Goal: Contribute content

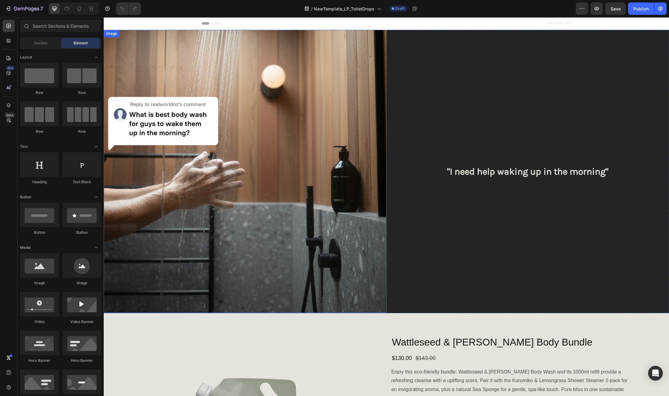
click at [276, 134] on img at bounding box center [245, 171] width 283 height 283
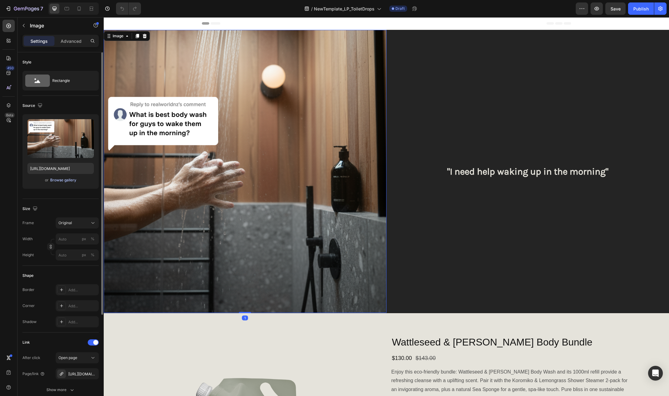
click at [66, 179] on div "Browse gallery" at bounding box center [63, 180] width 26 height 6
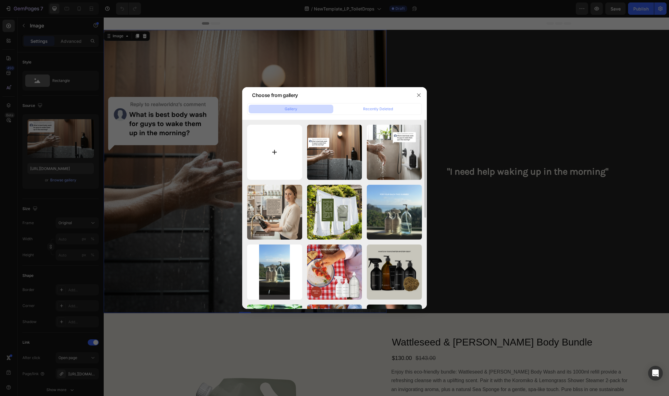
click at [279, 152] on input "file" at bounding box center [274, 152] width 55 height 55
type input "C:\fakepath\Copy of Copy of Copy of Copy of Untitled (1080 x 1080 px) (1).png"
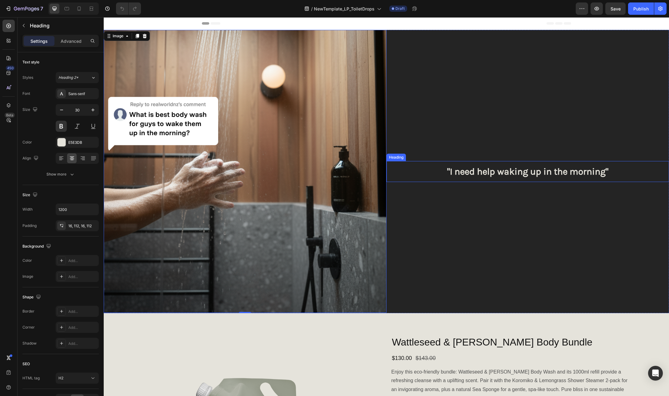
click at [556, 170] on h2 ""I need help waking up in the morning"" at bounding box center [528, 171] width 283 height 21
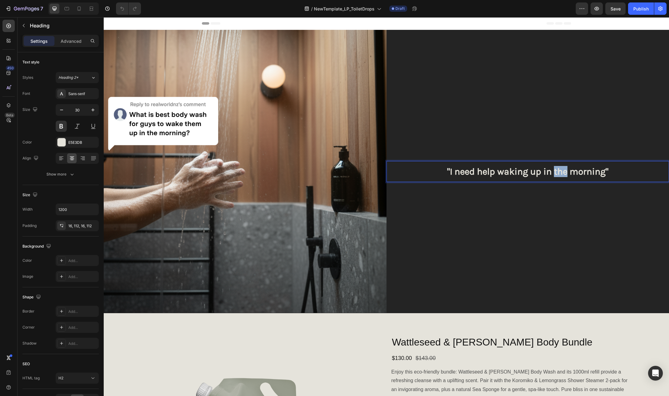
click at [556, 170] on h2 ""I need help waking up in the morning"" at bounding box center [528, 171] width 283 height 21
click at [556, 170] on p ""I need help waking up in the morning"" at bounding box center [528, 171] width 214 height 11
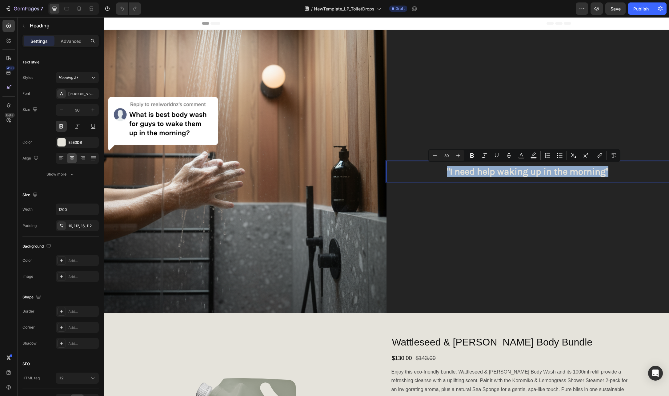
click at [594, 168] on p ""I need help waking up in the morning"" at bounding box center [528, 171] width 214 height 11
drag, startPoint x: 601, startPoint y: 172, endPoint x: 447, endPoint y: 173, distance: 154.0
click at [447, 173] on p ""I need help waking up in the morning"" at bounding box center [528, 171] width 214 height 11
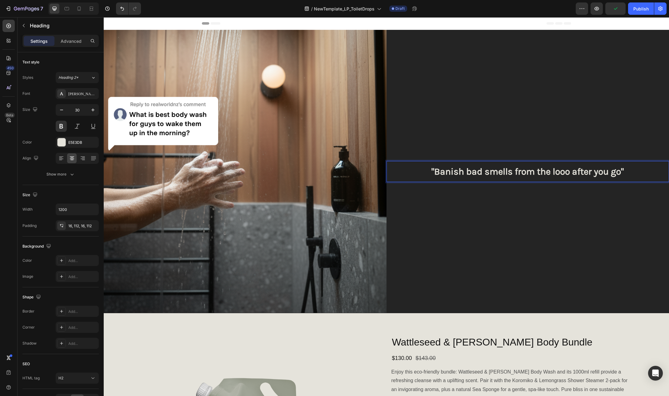
click at [560, 171] on p ""Banish bad smells from the looo after you go"" at bounding box center [528, 171] width 214 height 11
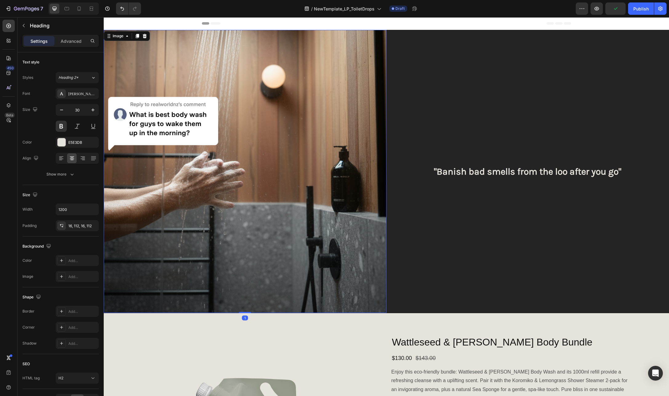
click at [260, 140] on img at bounding box center [245, 171] width 283 height 283
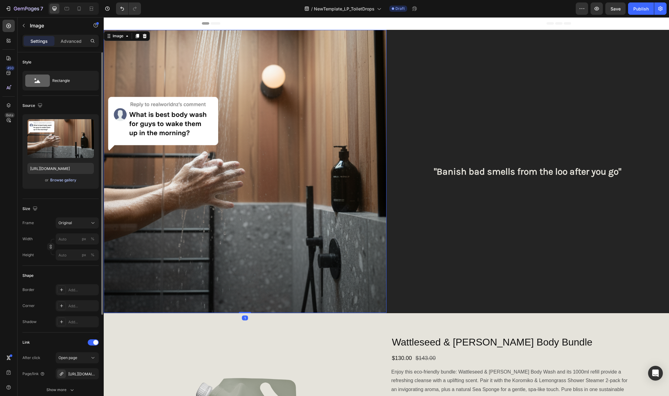
click at [63, 180] on div "Browse gallery" at bounding box center [63, 180] width 26 height 6
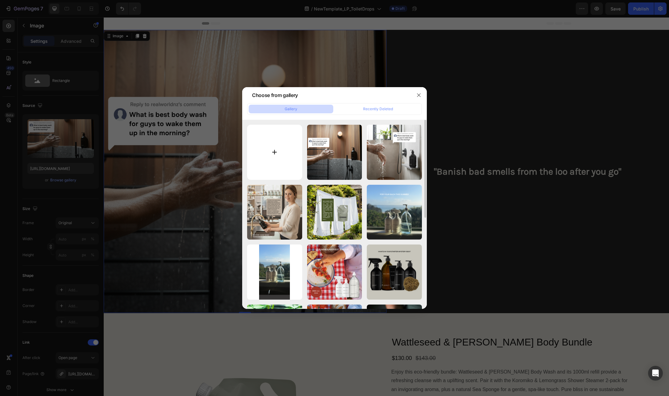
click at [278, 149] on input "file" at bounding box center [274, 152] width 55 height 55
type input "C:\fakepath\Copy of Copy of Copy of Copy of Untitled (1080 x 1080 px) (1).png"
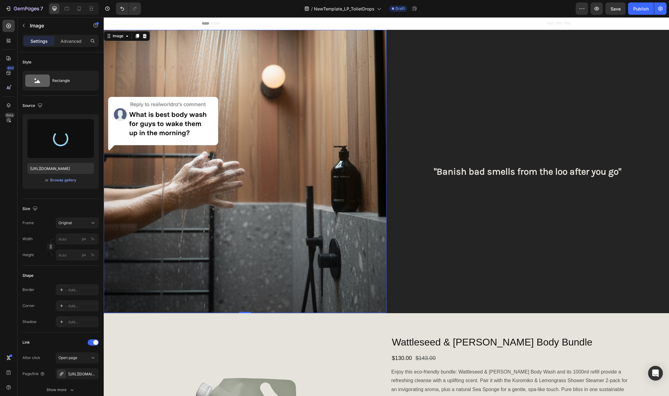
type input "[URL][DOMAIN_NAME]"
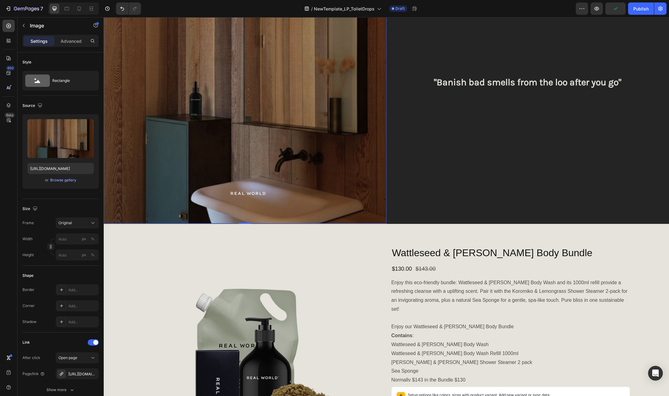
scroll to position [92, 0]
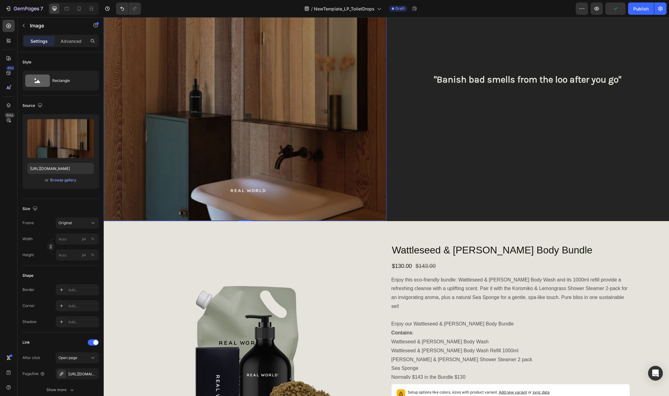
click at [264, 140] on img at bounding box center [245, 79] width 283 height 283
click at [72, 375] on div "[URL][DOMAIN_NAME]" at bounding box center [77, 374] width 18 height 6
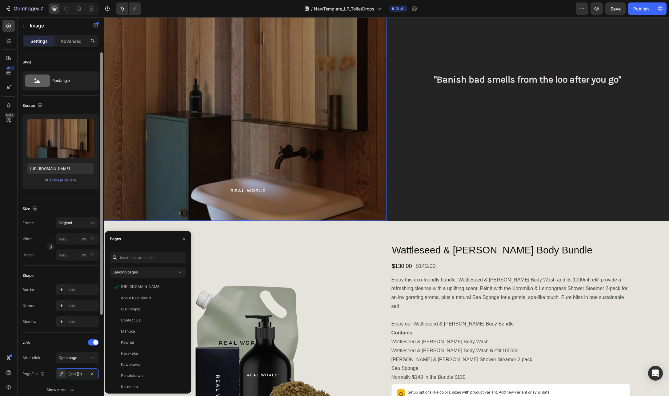
drag, startPoint x: 93, startPoint y: 373, endPoint x: 99, endPoint y: 366, distance: 9.0
click at [93, 373] on icon "button" at bounding box center [92, 373] width 2 height 2
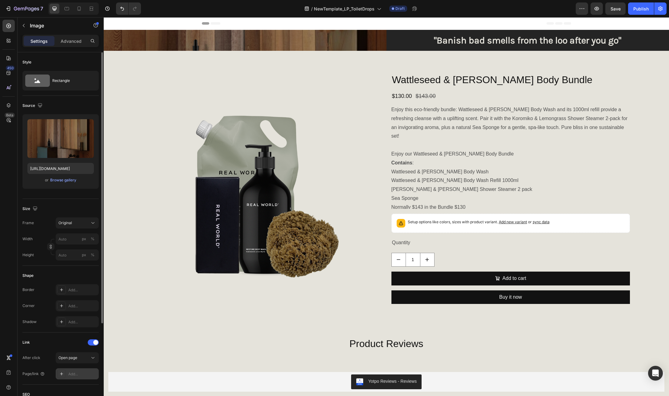
click at [74, 372] on div "Add..." at bounding box center [82, 374] width 29 height 6
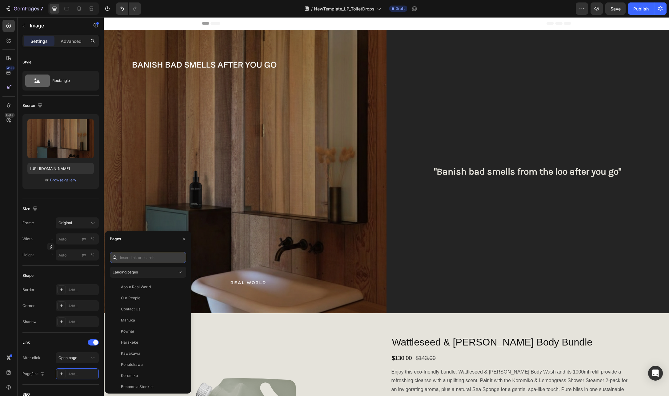
paste input "[URL][DOMAIN_NAME]"
type input "[URL][DOMAIN_NAME]"
click at [147, 273] on div "[URL][DOMAIN_NAME]" at bounding box center [141, 272] width 40 height 6
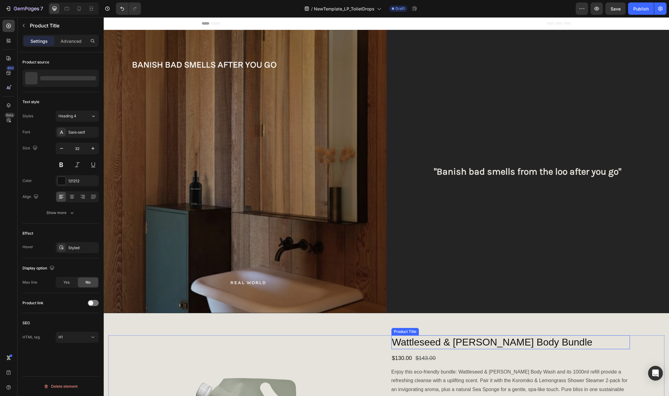
click at [491, 338] on h1 "Wattleseed & [PERSON_NAME] Body Bundle" at bounding box center [511, 342] width 239 height 14
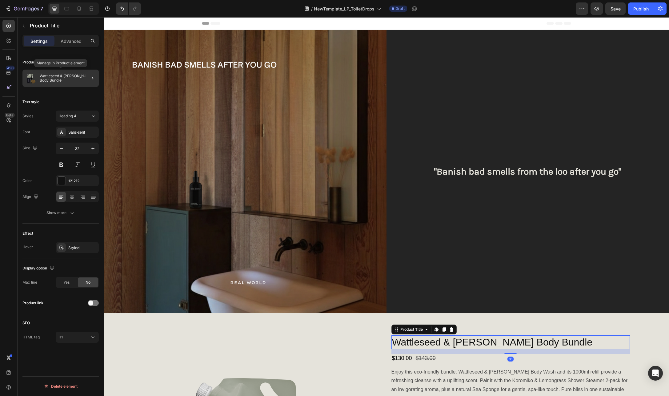
click at [71, 81] on p "Wattleseed & [PERSON_NAME] Body Bundle" at bounding box center [68, 78] width 57 height 9
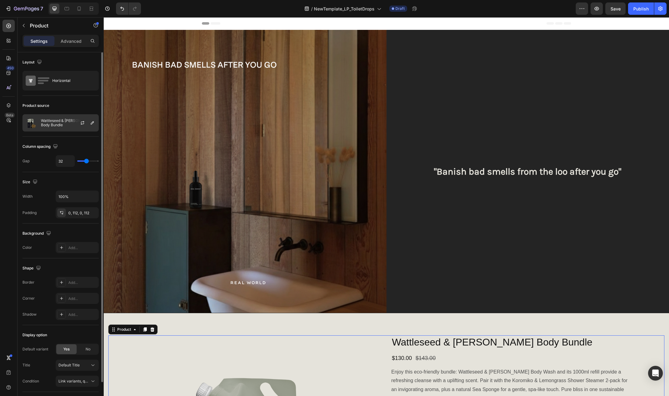
click at [60, 119] on p "Wattleseed & [PERSON_NAME] Body Bundle" at bounding box center [68, 123] width 55 height 9
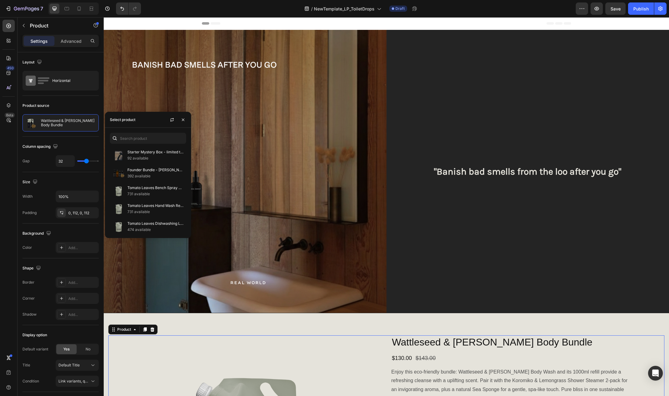
click at [130, 119] on div "Select product" at bounding box center [123, 120] width 26 height 6
click at [153, 136] on input "text" at bounding box center [148, 138] width 76 height 11
type input "toilet drop"
click at [172, 189] on p "Toilet Drop Bundle" at bounding box center [155, 188] width 56 height 6
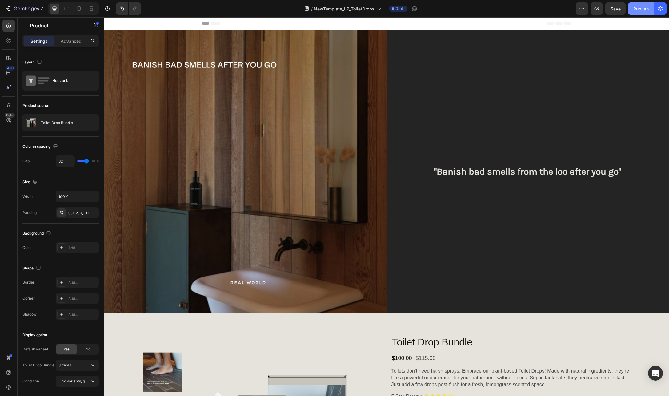
click at [645, 9] on div "Publish" at bounding box center [641, 9] width 15 height 6
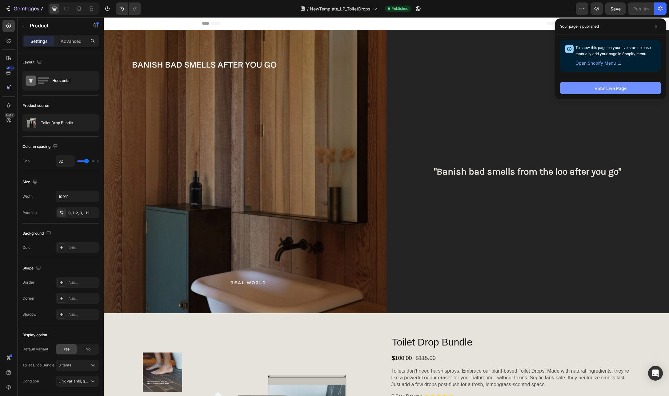
click at [611, 88] on div "View Live Page" at bounding box center [611, 88] width 32 height 6
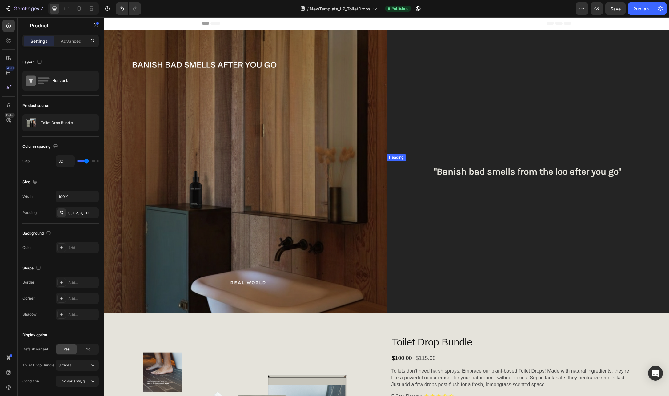
click at [499, 174] on h2 ""Banish bad smells from the loo after you go"" at bounding box center [528, 171] width 283 height 21
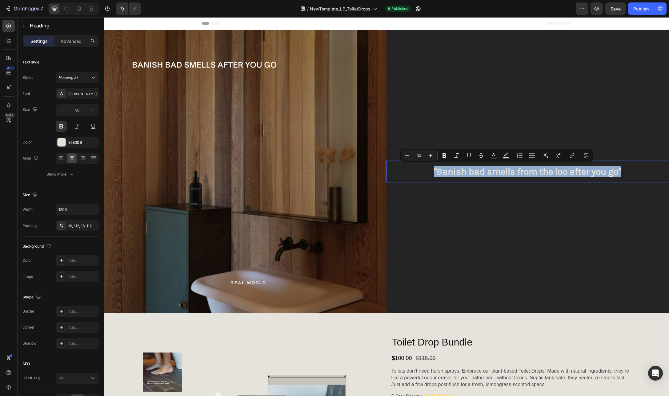
click at [499, 174] on p ""Banish bad smells from the loo after you go"" at bounding box center [528, 171] width 214 height 11
click at [500, 171] on p ""Banish bad smells from the loo after you go"" at bounding box center [528, 171] width 214 height 11
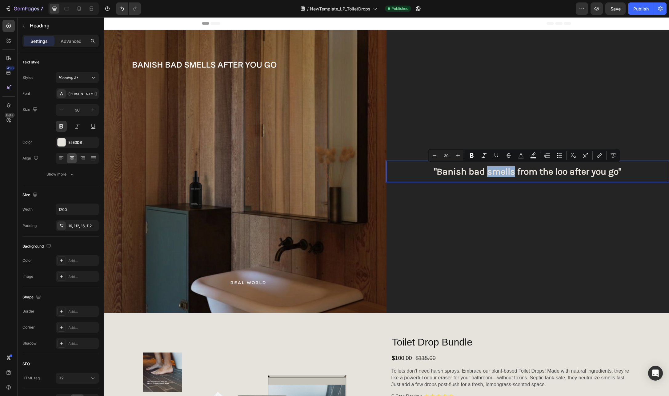
click at [500, 171] on p ""Banish bad smells from the loo after you go"" at bounding box center [528, 171] width 214 height 11
drag, startPoint x: 615, startPoint y: 173, endPoint x: 467, endPoint y: 172, distance: 148.1
click at [467, 172] on p ""Banish bad smells from the loo after you go"" at bounding box center [528, 171] width 214 height 11
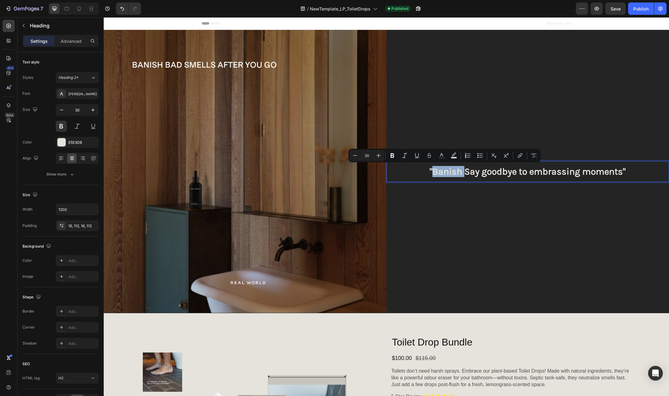
drag, startPoint x: 442, startPoint y: 173, endPoint x: 430, endPoint y: 174, distance: 11.2
click at [430, 174] on p ""Banish Say goodbye to embrassing moments"" at bounding box center [528, 171] width 214 height 11
click at [533, 173] on p ""Say goodbye to embrassing moments"" at bounding box center [528, 171] width 214 height 11
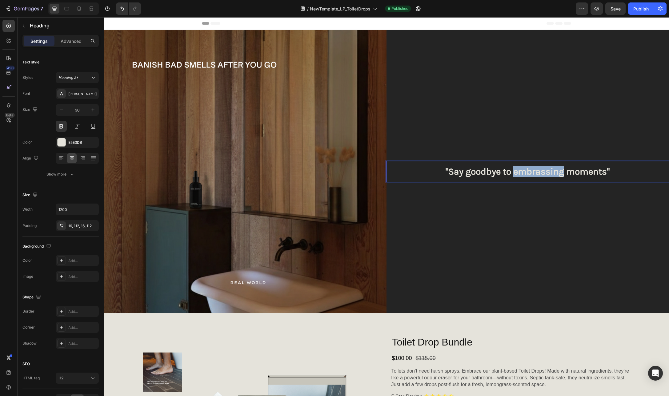
click at [533, 173] on p ""Say goodbye to embrassing moments"" at bounding box center [528, 171] width 214 height 11
click at [527, 171] on p ""Say goodbye to embracing moments"" at bounding box center [528, 171] width 214 height 11
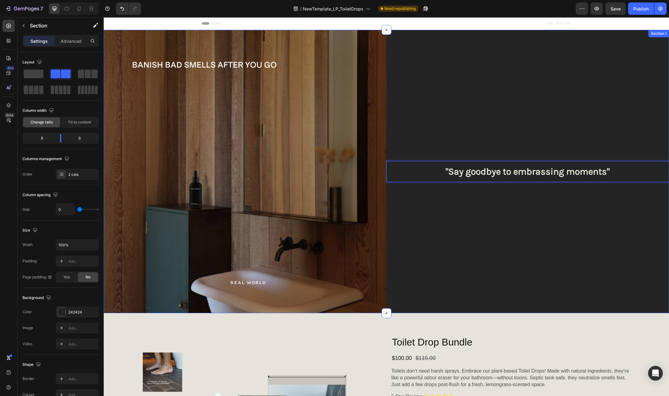
click at [571, 202] on div ""Say goodbye to embrassing moments" Heading 422" at bounding box center [528, 171] width 283 height 283
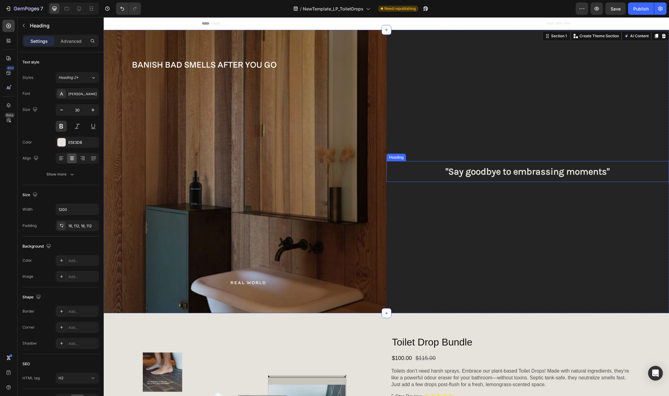
click at [541, 172] on p ""Say goodbye to embrassing moments"" at bounding box center [528, 171] width 214 height 11
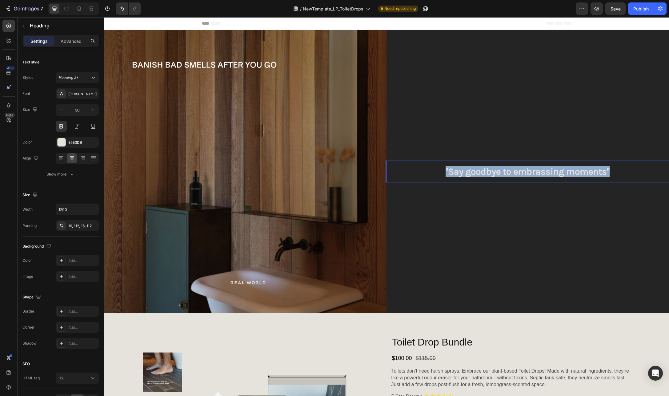
click at [541, 172] on p ""Say goodbye to embrassing moments"" at bounding box center [528, 171] width 214 height 11
click at [541, 171] on p ""Say goodbye to embrassing moments"" at bounding box center [528, 171] width 214 height 11
click at [542, 172] on p ""Say goodbye to embrassing moments"" at bounding box center [528, 171] width 214 height 11
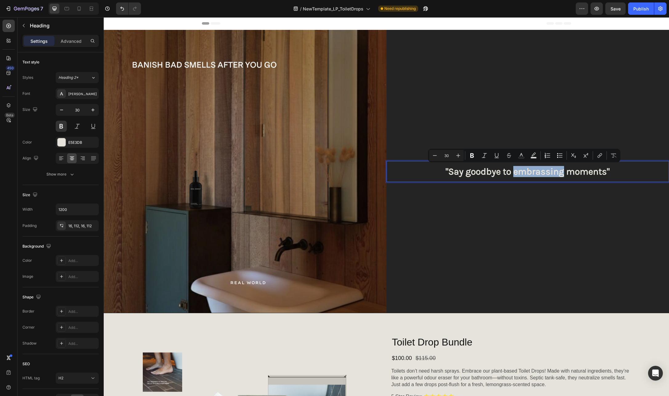
click at [542, 172] on p ""Say goodbye to embrassing moments"" at bounding box center [528, 171] width 214 height 11
copy p "embrassing"
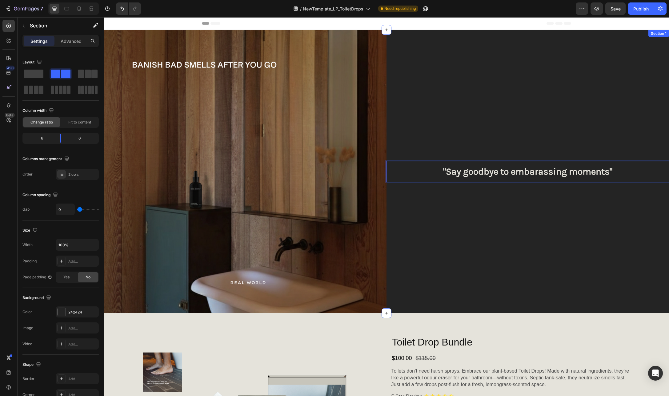
click at [550, 211] on div ""Say goodbye to embarassing moments" Heading 422" at bounding box center [528, 171] width 283 height 283
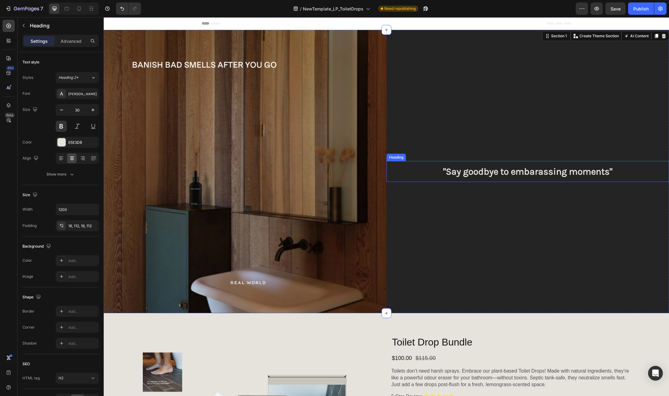
click at [539, 171] on p ""Say goodbye to embarassing moments"" at bounding box center [528, 171] width 214 height 11
click at [536, 171] on p ""Say goodbye to embarassing moments"" at bounding box center [528, 171] width 214 height 11
click at [535, 171] on p ""Say goodbye to embarassing moments"" at bounding box center [528, 171] width 214 height 11
click at [534, 204] on div ""Say goodbye to embarrassing moments" Heading" at bounding box center [528, 171] width 283 height 283
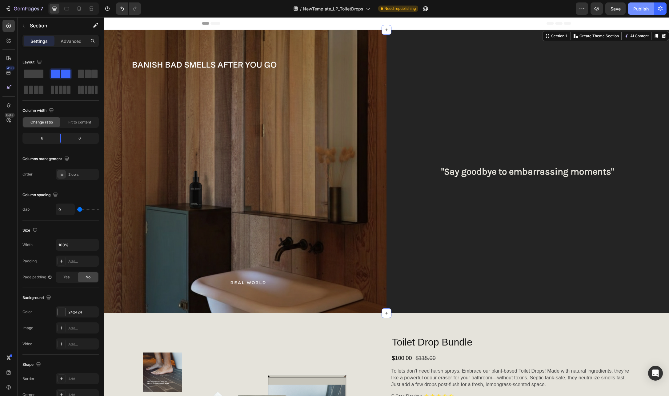
click at [643, 7] on div "Publish" at bounding box center [641, 9] width 15 height 6
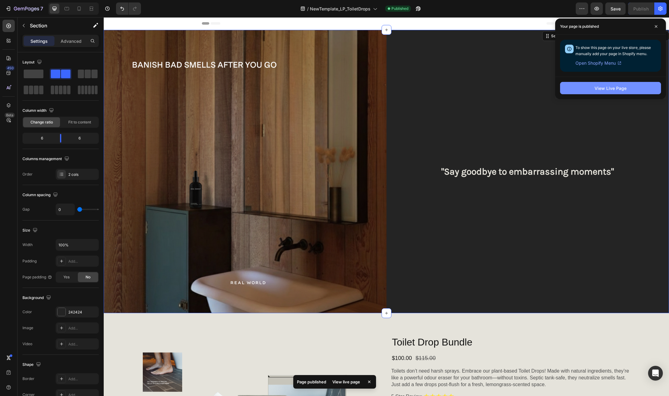
click at [625, 87] on div "View Live Page" at bounding box center [611, 88] width 32 height 6
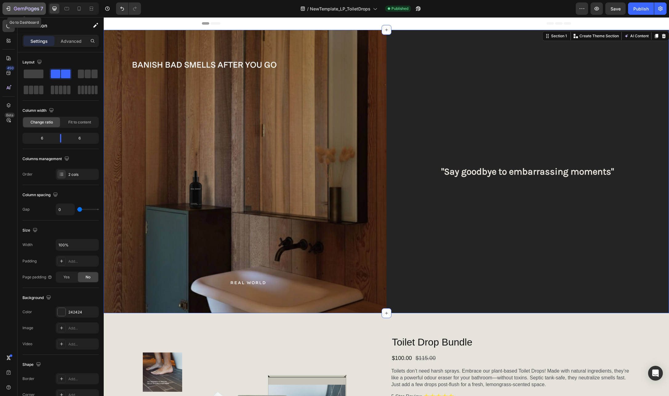
click at [28, 8] on icon "button" at bounding box center [29, 8] width 3 height 3
